Goal: Navigation & Orientation: Find specific page/section

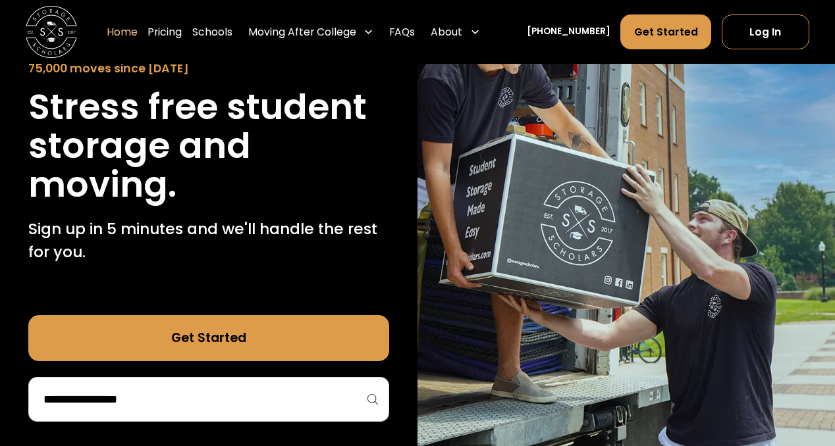
scroll to position [240, 0]
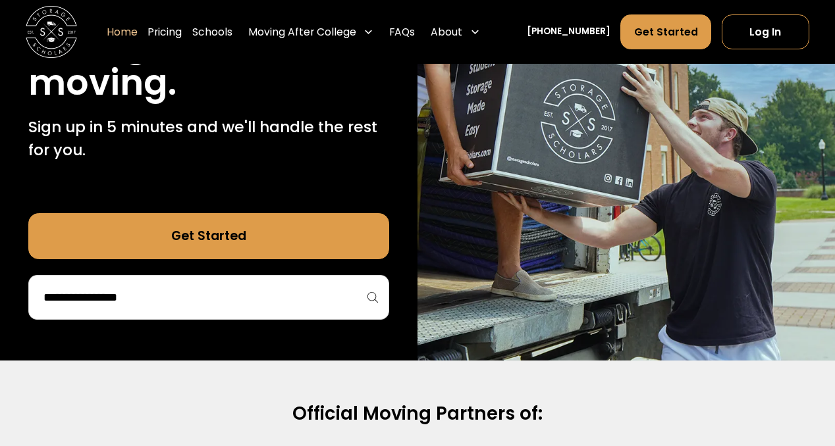
click at [222, 242] on link "Get Started" at bounding box center [208, 236] width 360 height 46
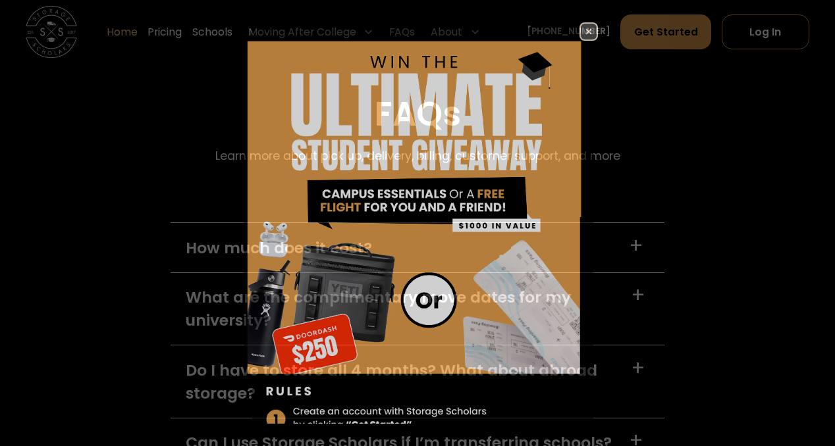
scroll to position [3649, 0]
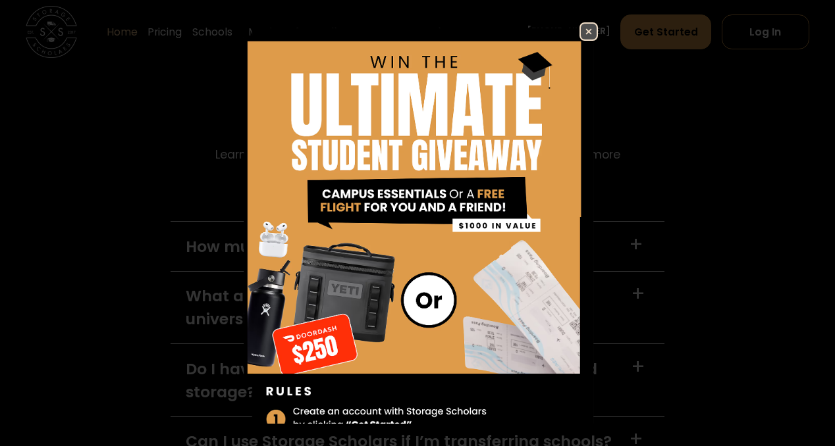
click at [595, 27] on img at bounding box center [589, 32] width 16 height 16
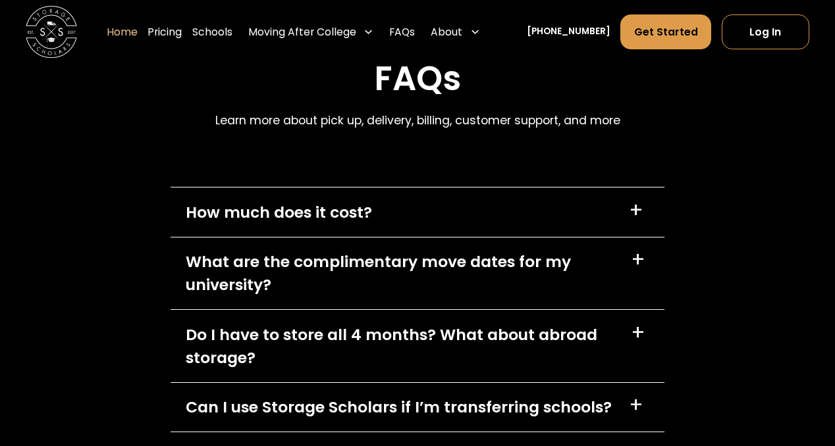
scroll to position [3673, 0]
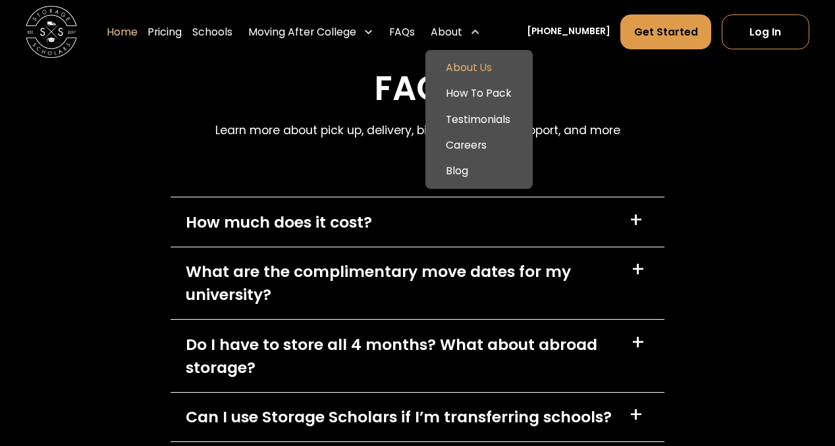
click at [487, 75] on link "About Us" at bounding box center [478, 68] width 97 height 26
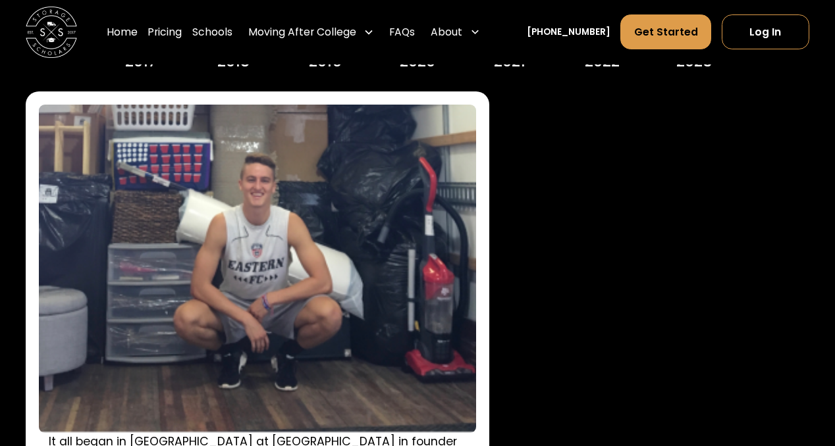
scroll to position [1741, 0]
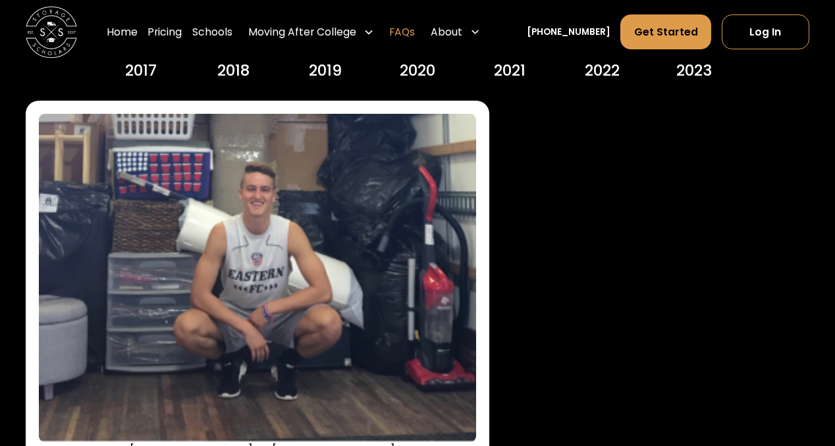
click at [415, 28] on link "FAQs" at bounding box center [402, 32] width 26 height 36
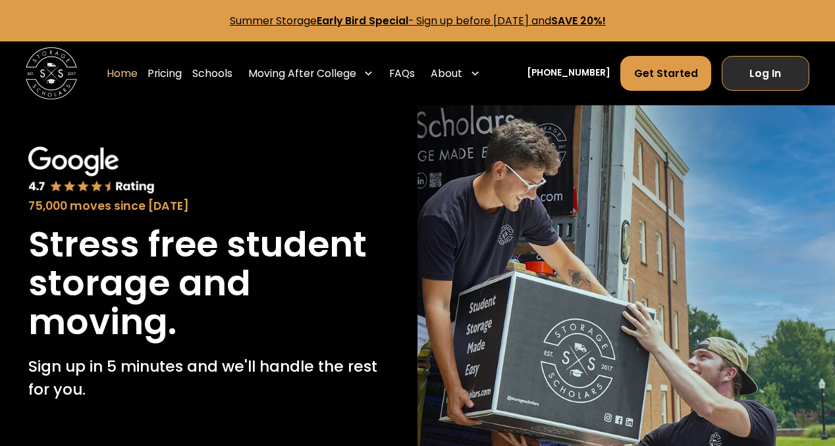
click at [765, 79] on link "Log In" at bounding box center [765, 73] width 88 height 35
